Goal: Communication & Community: Answer question/provide support

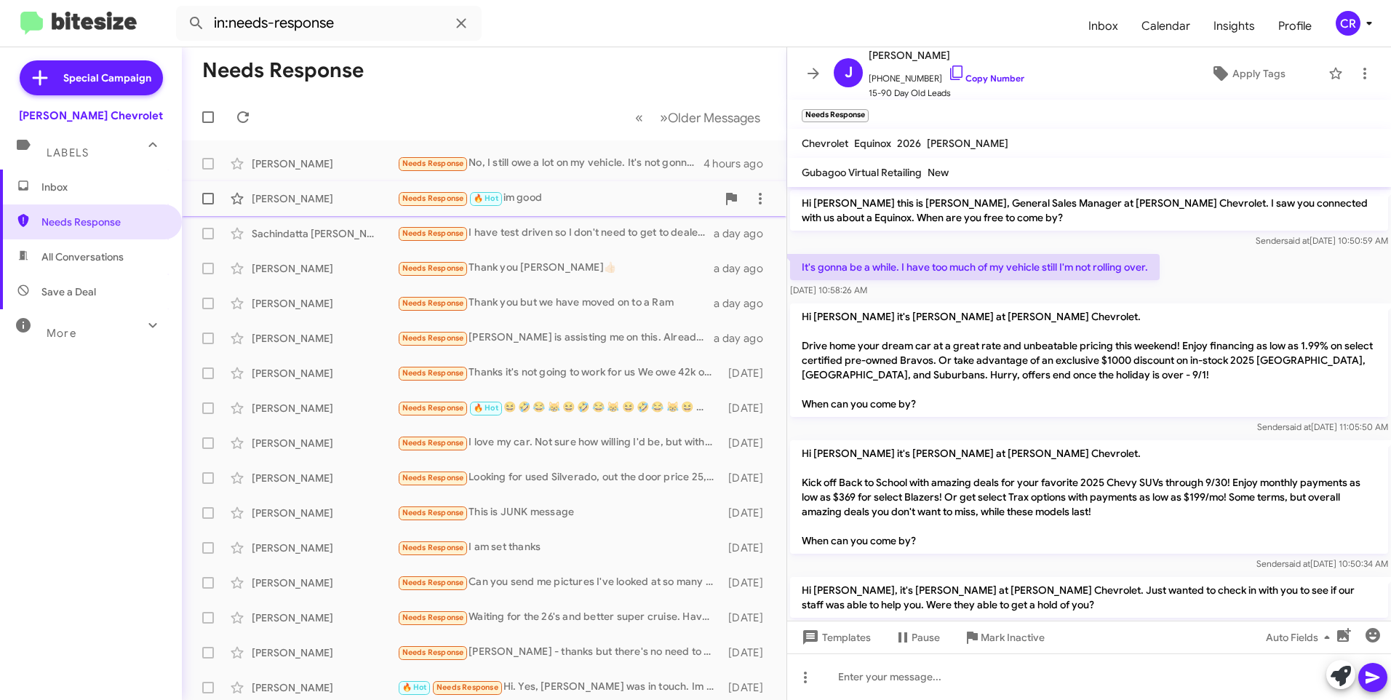
scroll to position [60, 0]
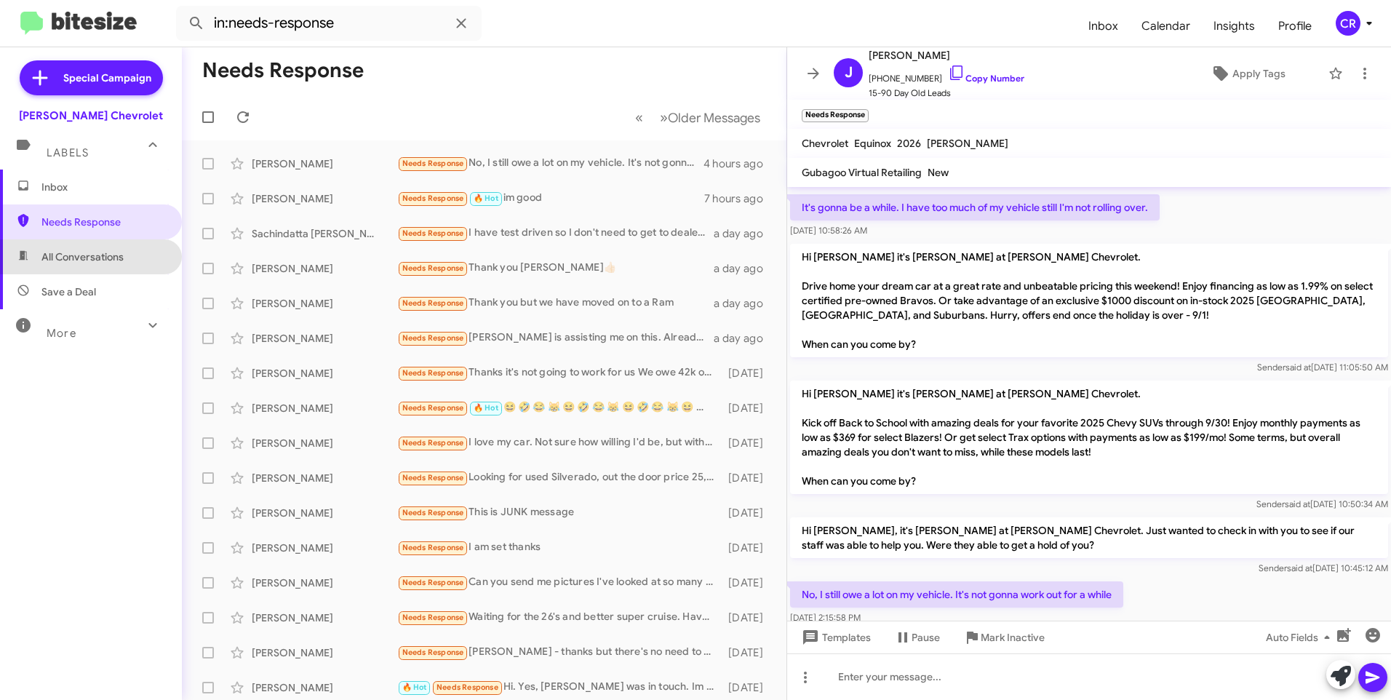
click at [100, 244] on span "All Conversations" at bounding box center [91, 256] width 182 height 35
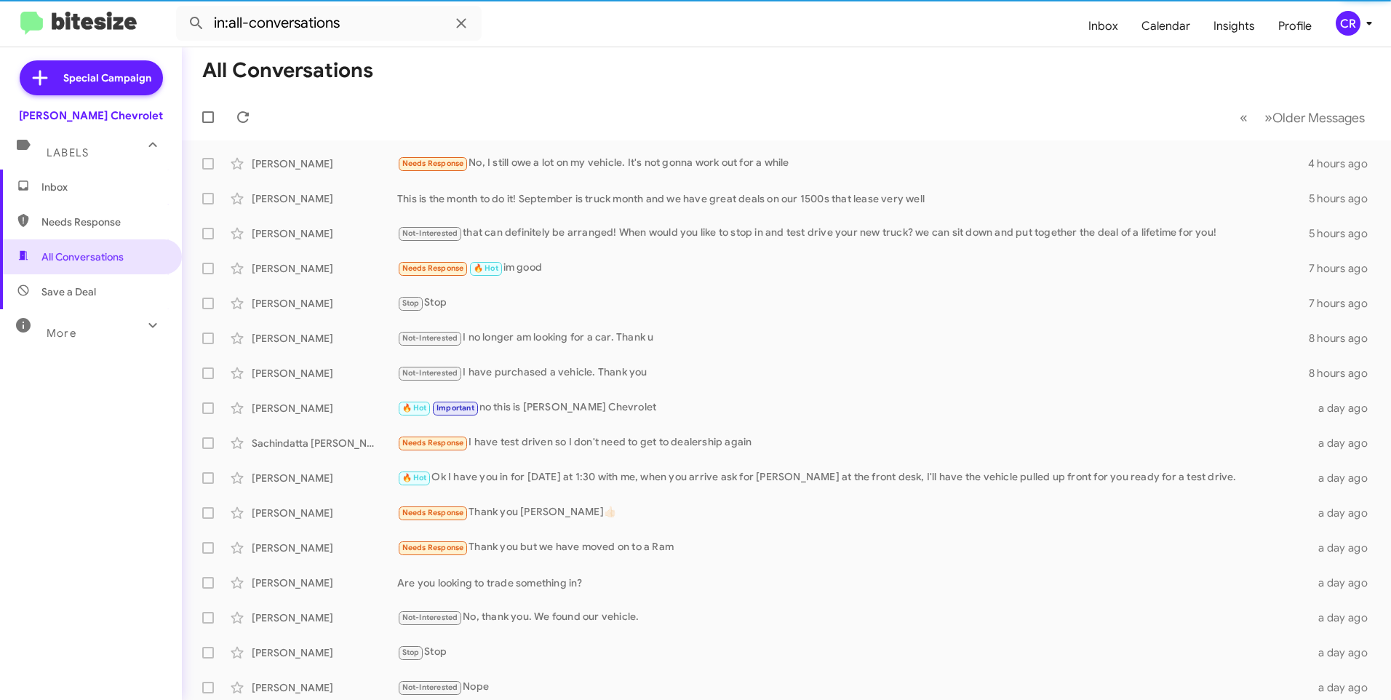
click at [103, 223] on span "Needs Response" at bounding box center [103, 222] width 124 height 15
type input "in:needs-response"
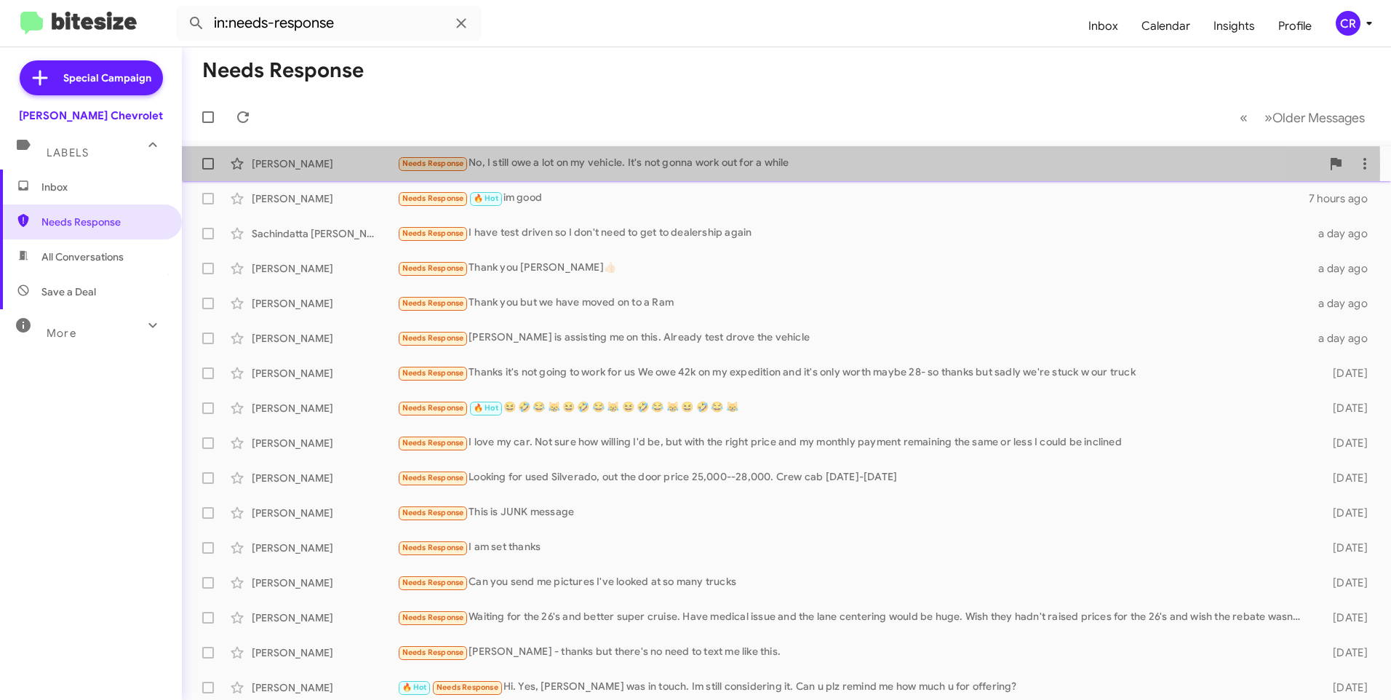
click at [499, 166] on div "Needs Response No, I still owe a lot on my vehicle. It's not gonna work out for…" at bounding box center [859, 163] width 924 height 17
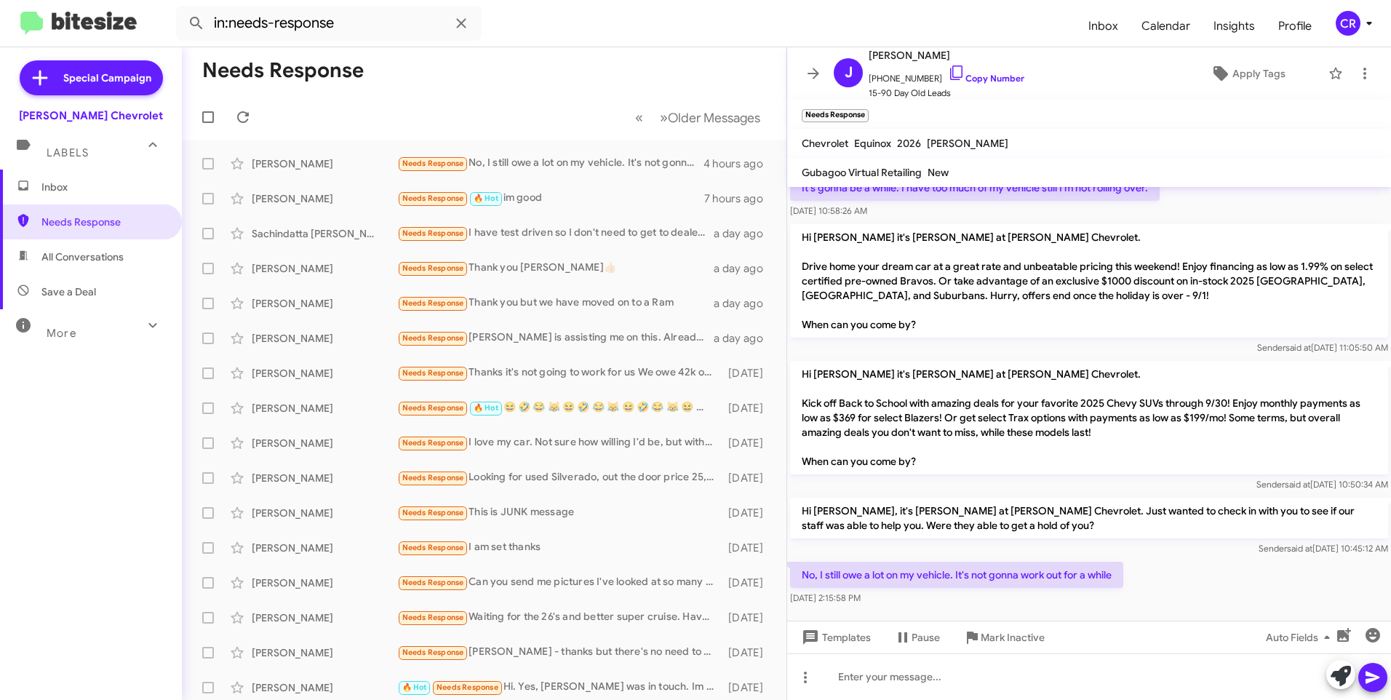
scroll to position [89, 0]
